Goal: Task Accomplishment & Management: Use online tool/utility

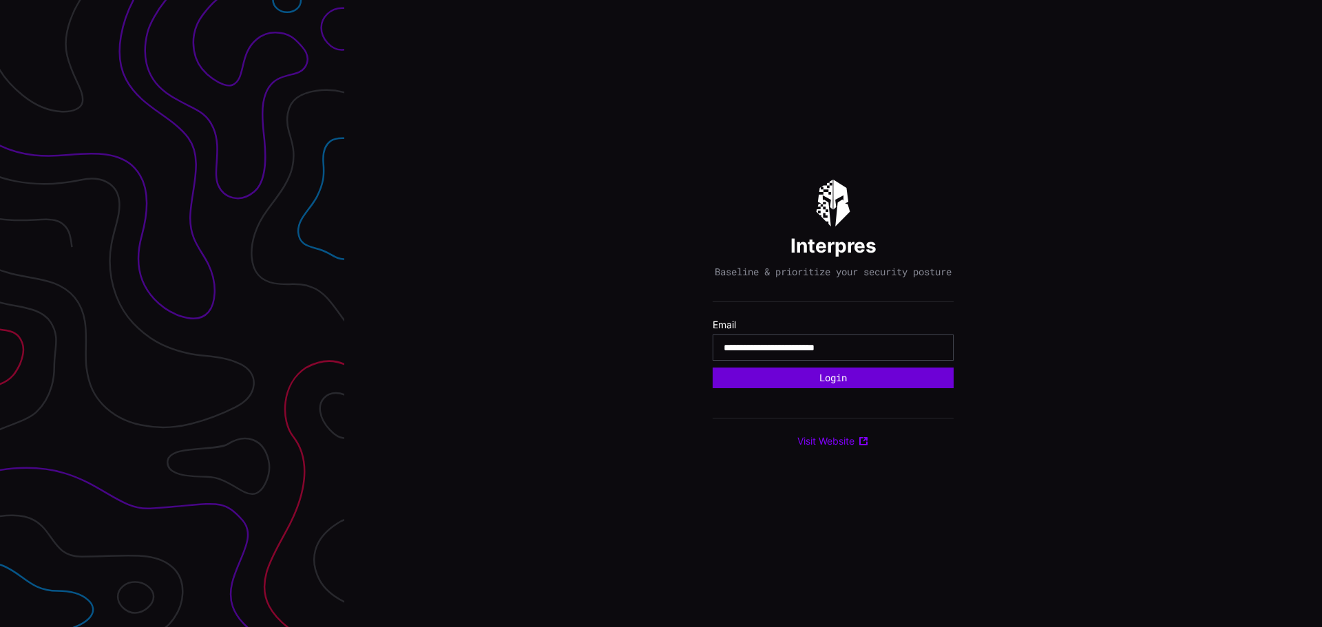
type input "**********"
click at [772, 385] on button "Login" at bounding box center [832, 378] width 239 height 21
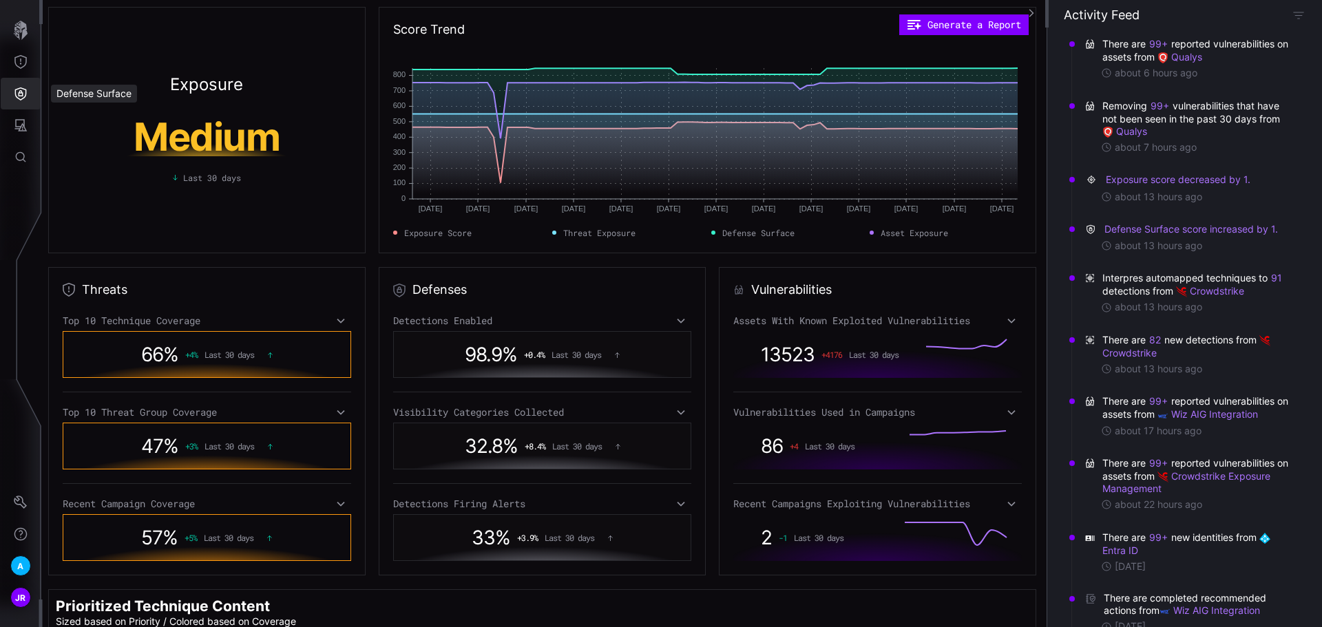
click at [23, 91] on icon "Defense Surface" at bounding box center [21, 94] width 14 height 14
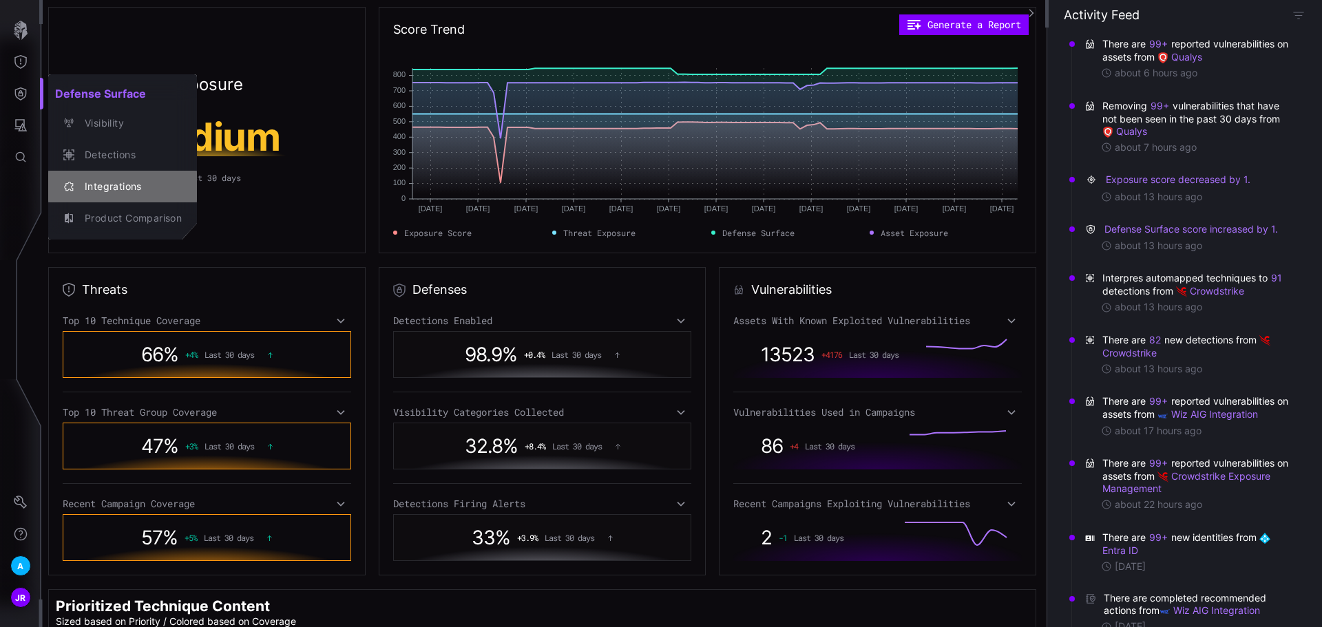
click at [104, 187] on div "Integrations" at bounding box center [130, 186] width 104 height 17
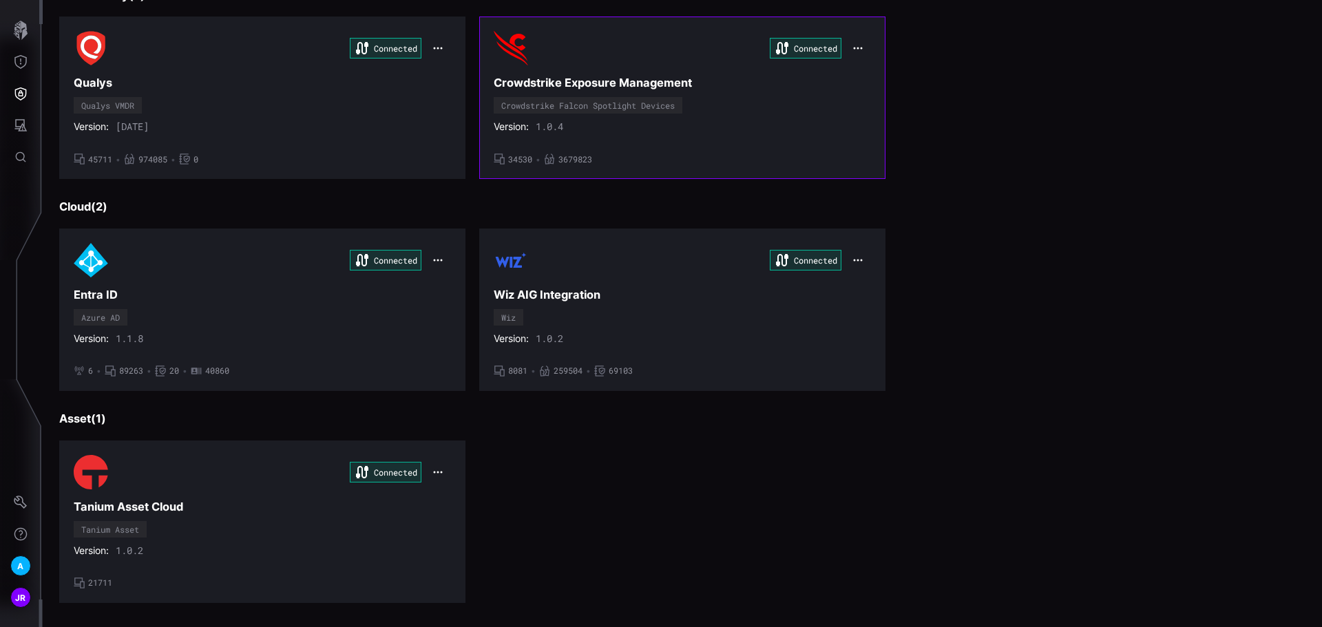
scroll to position [362, 0]
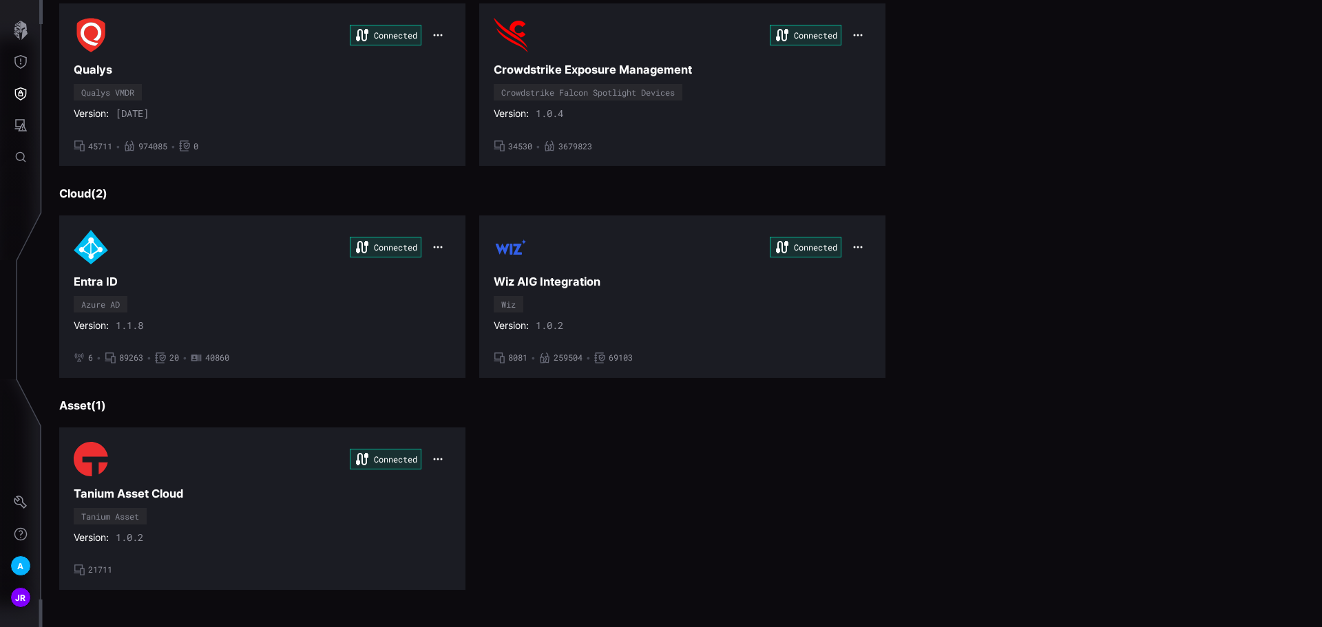
click at [109, 481] on div "Connected Tanium Asset Cloud Tanium Asset Version: 1.0.2 • 21711" at bounding box center [262, 509] width 377 height 134
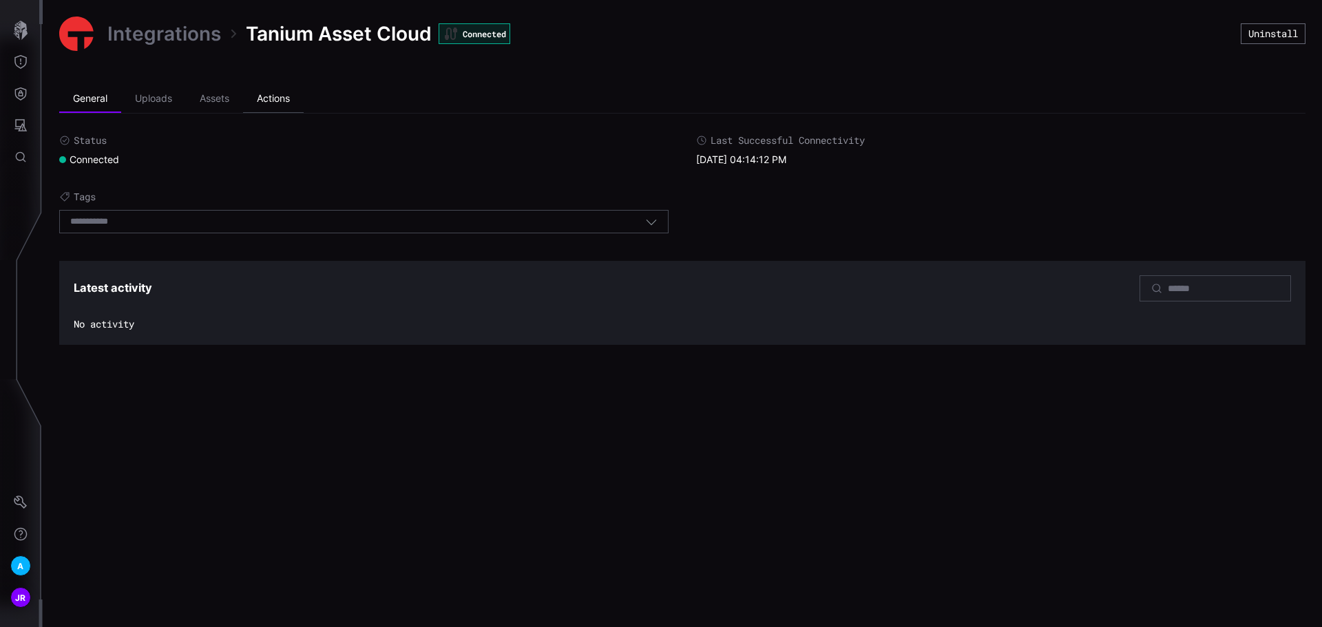
click at [279, 99] on li "Actions" at bounding box center [273, 99] width 61 height 28
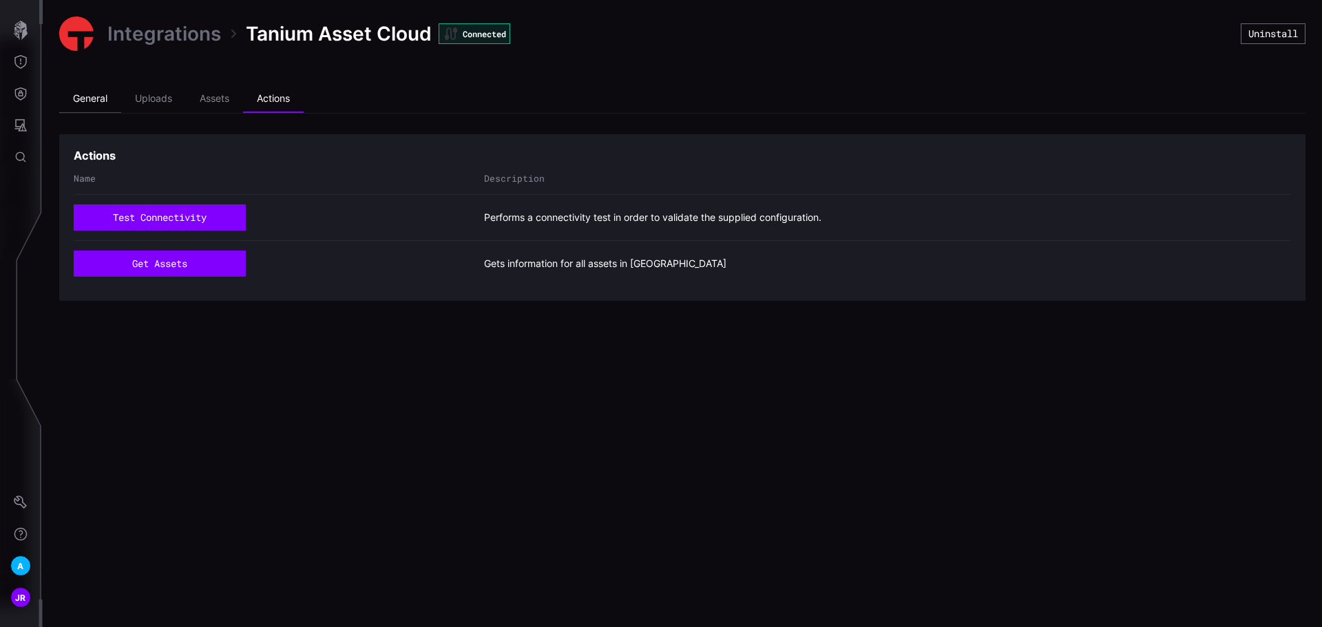
click at [92, 92] on li "General" at bounding box center [90, 99] width 62 height 28
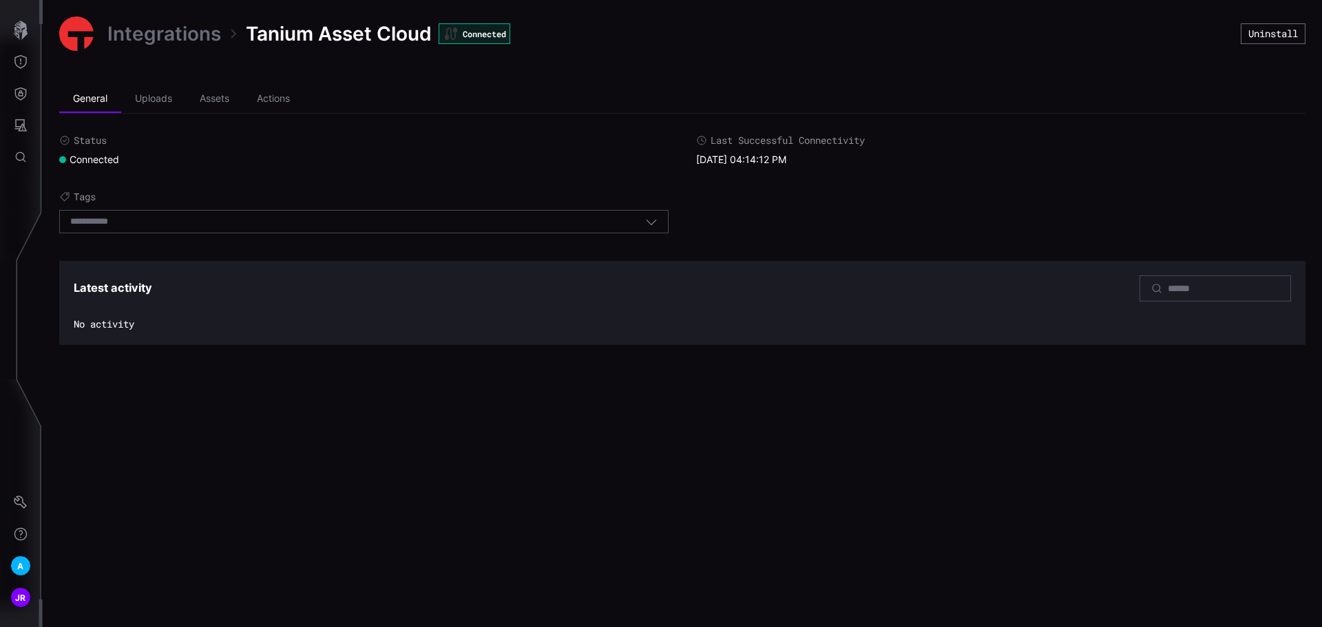
click at [149, 34] on link "Integrations" at bounding box center [164, 33] width 114 height 25
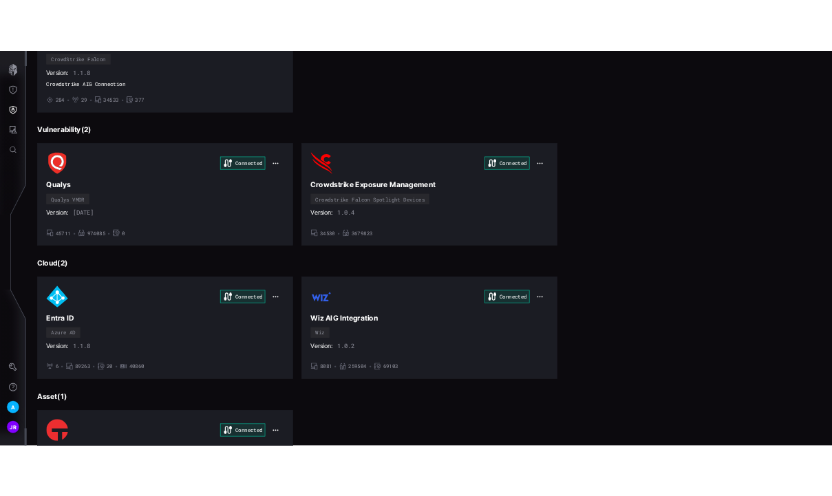
scroll to position [207, 0]
